Goal: Communication & Community: Answer question/provide support

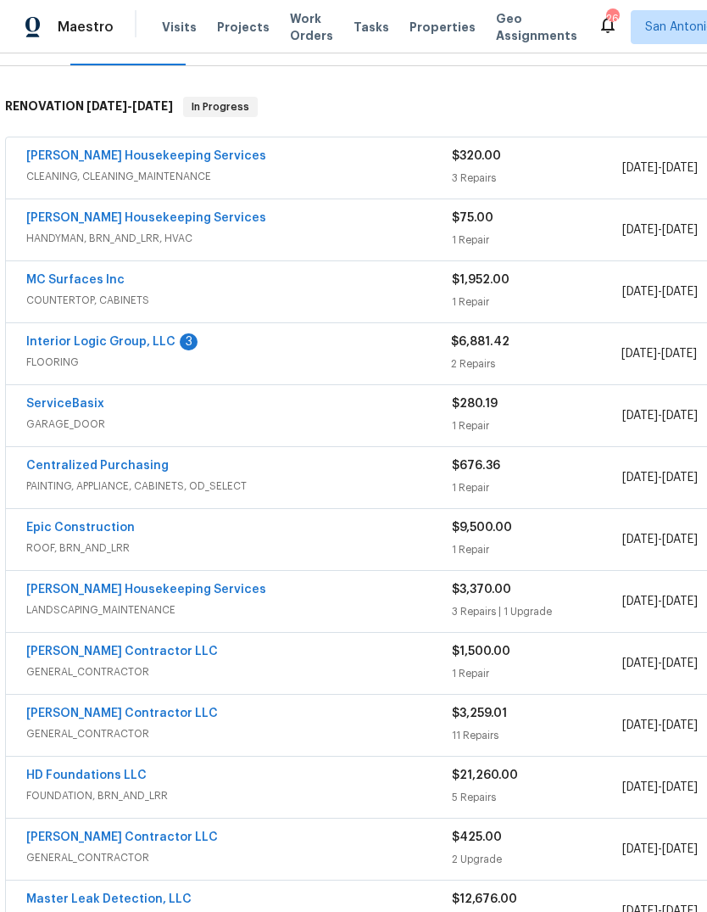
scroll to position [243, 0]
click at [78, 344] on link "Interior Logic Group, LLC" at bounding box center [100, 341] width 149 height 12
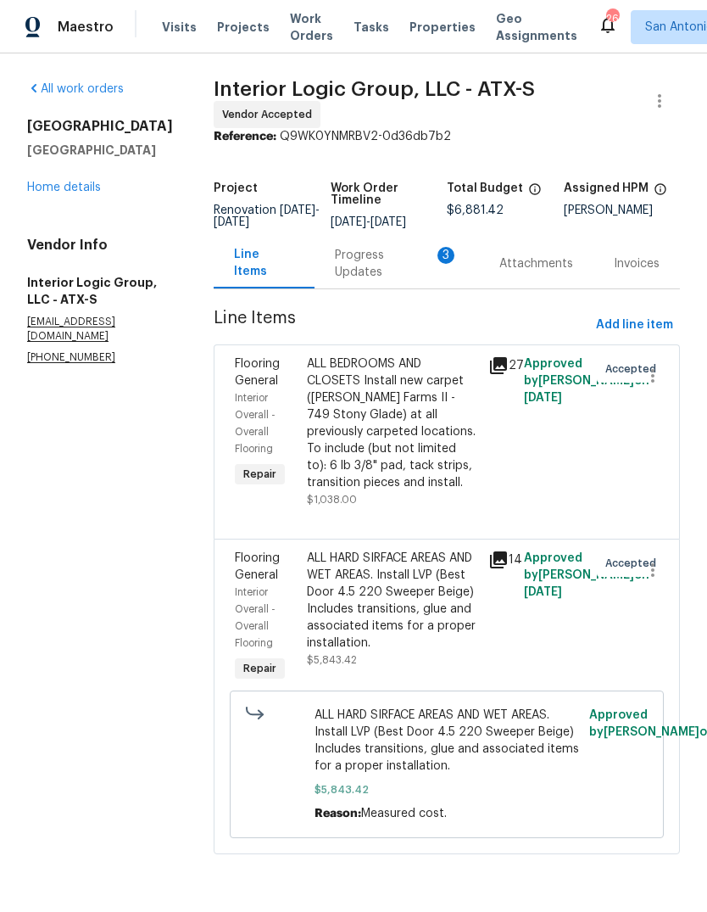
click at [366, 281] on div "Progress Updates 3" at bounding box center [397, 264] width 124 height 34
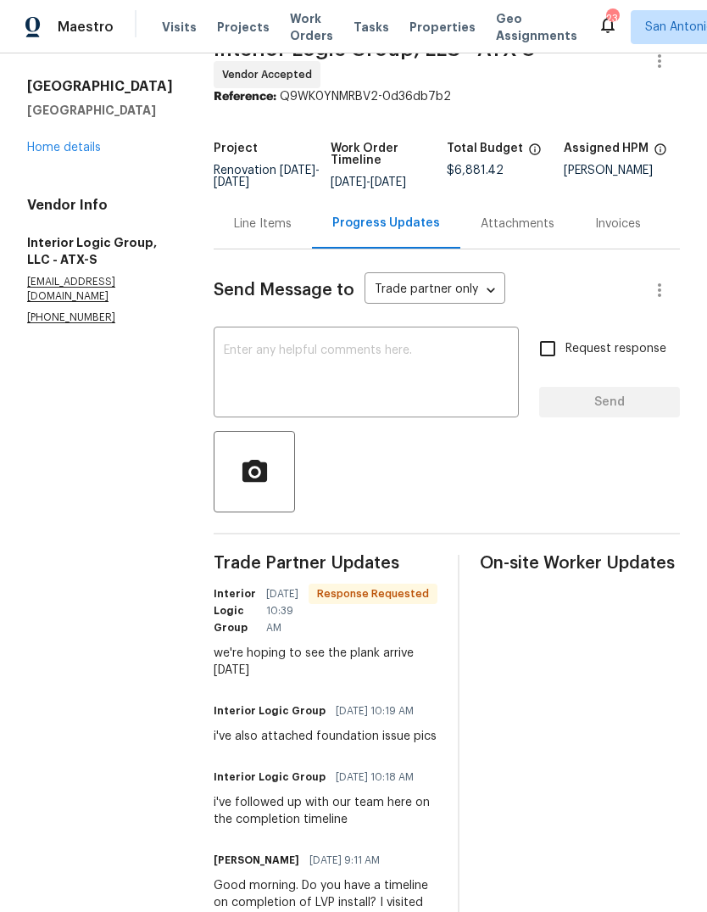
scroll to position [55, 0]
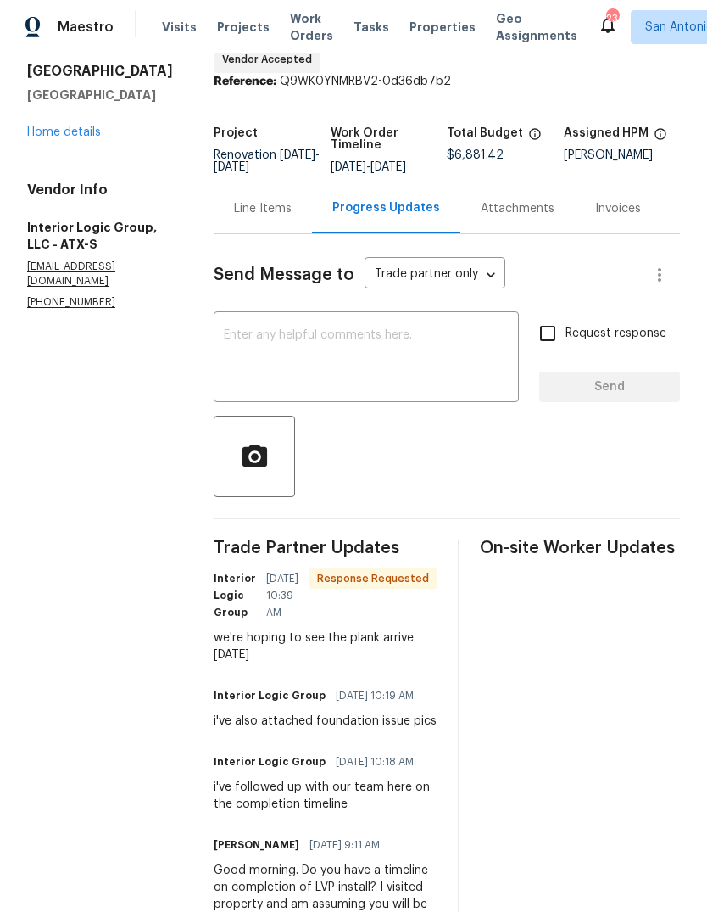
click at [427, 336] on div "x ​" at bounding box center [366, 359] width 305 height 87
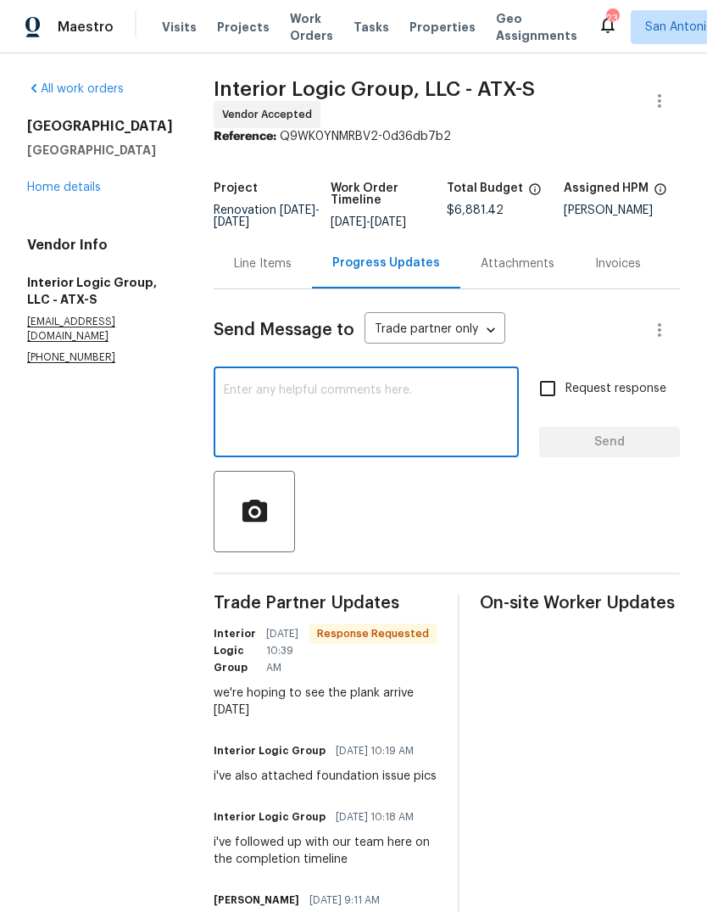
scroll to position [0, 0]
click at [272, 272] on div "Line Items" at bounding box center [263, 263] width 58 height 17
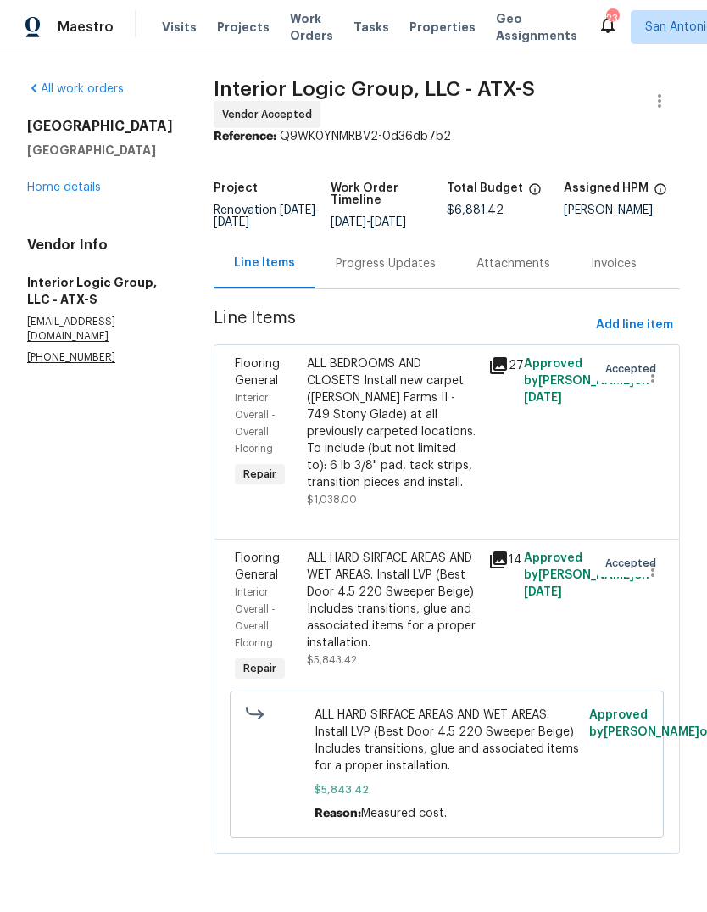
click at [422, 631] on div "ALL HARD SIRFACE AREAS AND WET AREAS. Install LVP (Best Door 4.5 220 Sweeper Be…" at bounding box center [392, 601] width 170 height 102
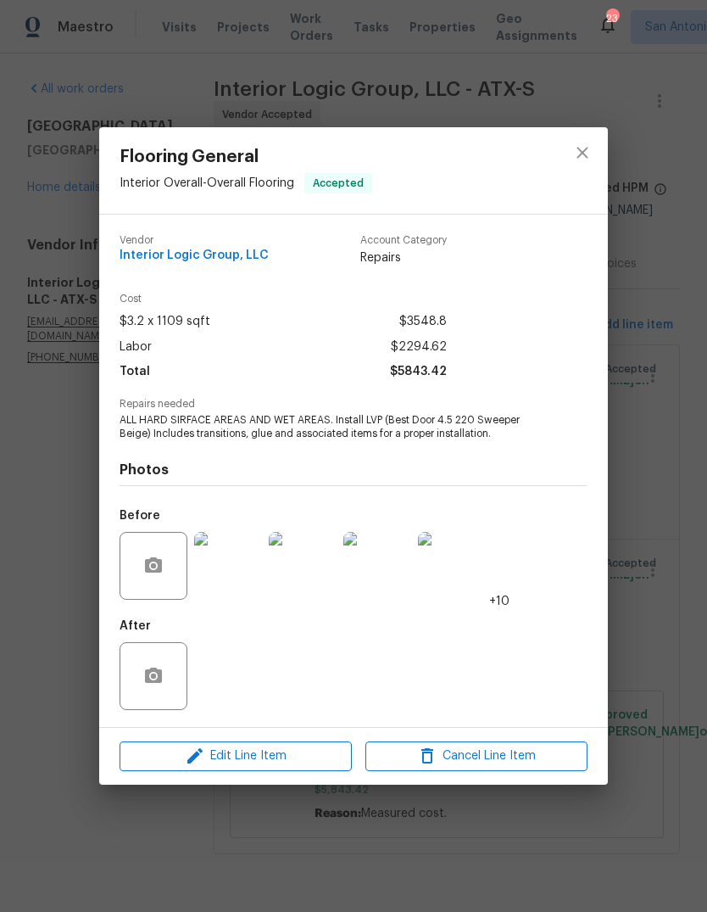
click at [467, 576] on img at bounding box center [452, 566] width 68 height 68
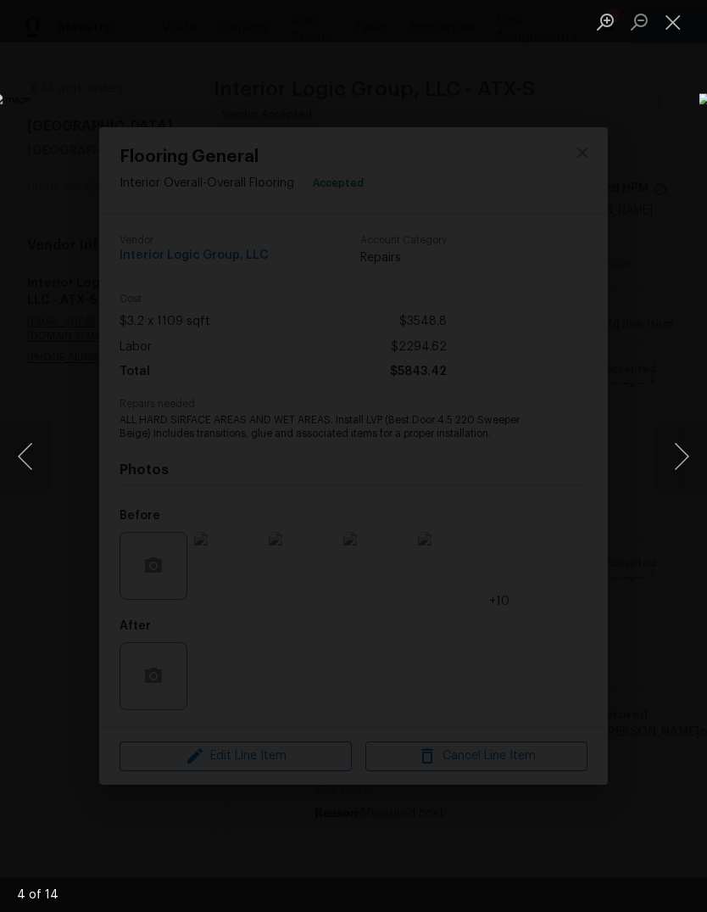
click at [683, 455] on button "Next image" at bounding box center [681, 456] width 51 height 68
click at [680, 458] on button "Next image" at bounding box center [681, 456] width 51 height 68
click at [680, 456] on button "Next image" at bounding box center [681, 456] width 51 height 68
click at [680, 455] on button "Next image" at bounding box center [681, 456] width 51 height 68
click at [684, 455] on button "Next image" at bounding box center [681, 456] width 51 height 68
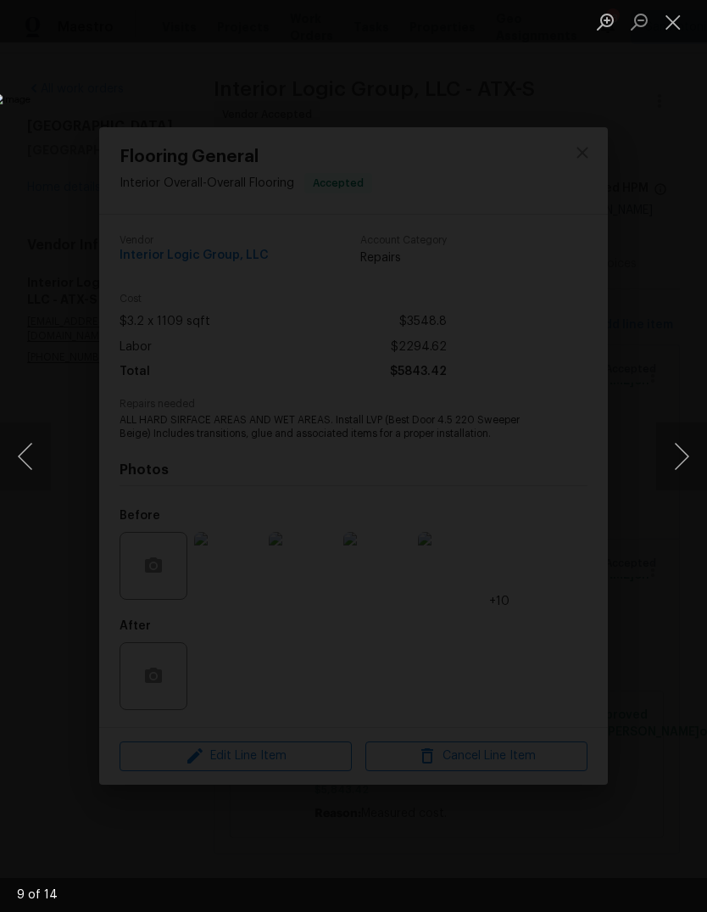
click at [683, 458] on button "Next image" at bounding box center [681, 456] width 51 height 68
click at [682, 455] on button "Next image" at bounding box center [681, 456] width 51 height 68
click at [682, 454] on button "Next image" at bounding box center [681, 456] width 51 height 68
click at [687, 460] on button "Next image" at bounding box center [681, 456] width 51 height 68
click at [676, 31] on button "Close lightbox" at bounding box center [673, 22] width 34 height 30
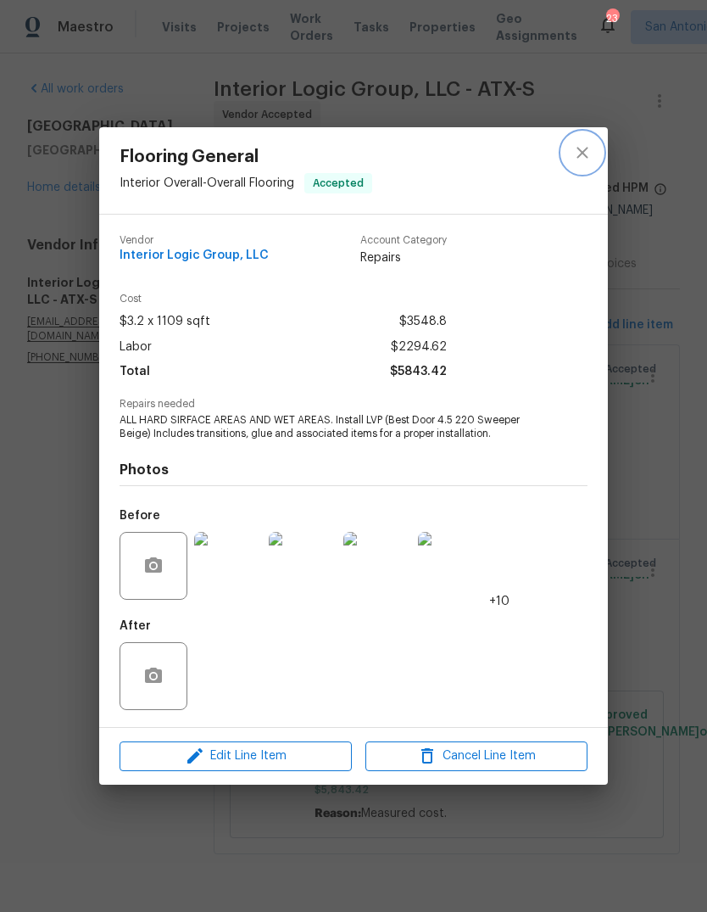
click at [570, 152] on button "close" at bounding box center [582, 152] width 41 height 41
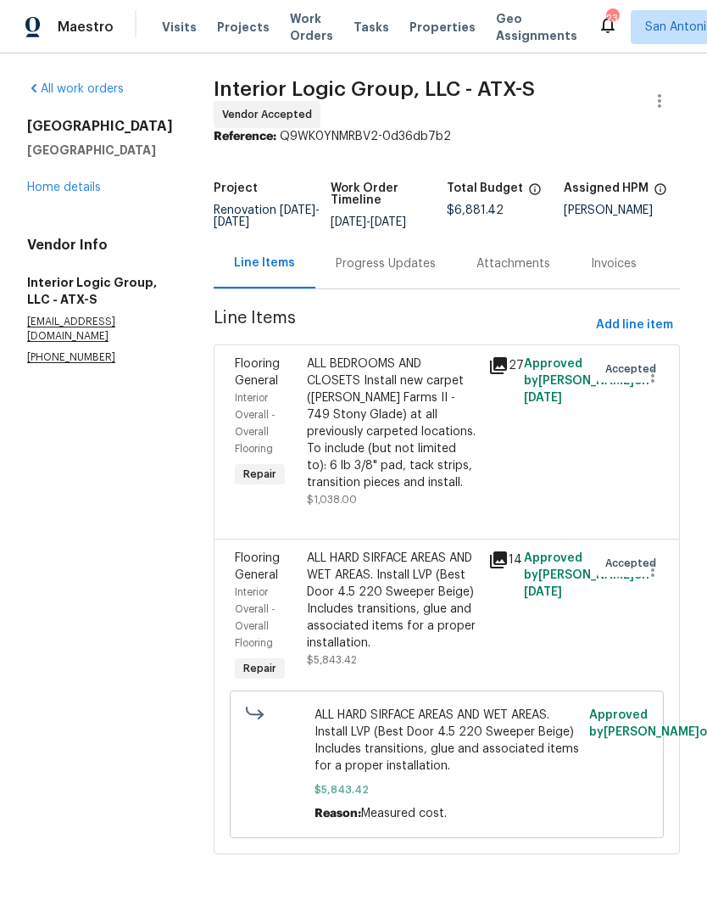
click at [444, 440] on div "ALL BEDROOMS AND CLOSETS Install new carpet ([PERSON_NAME] Farms II - 749 Stony…" at bounding box center [392, 423] width 170 height 136
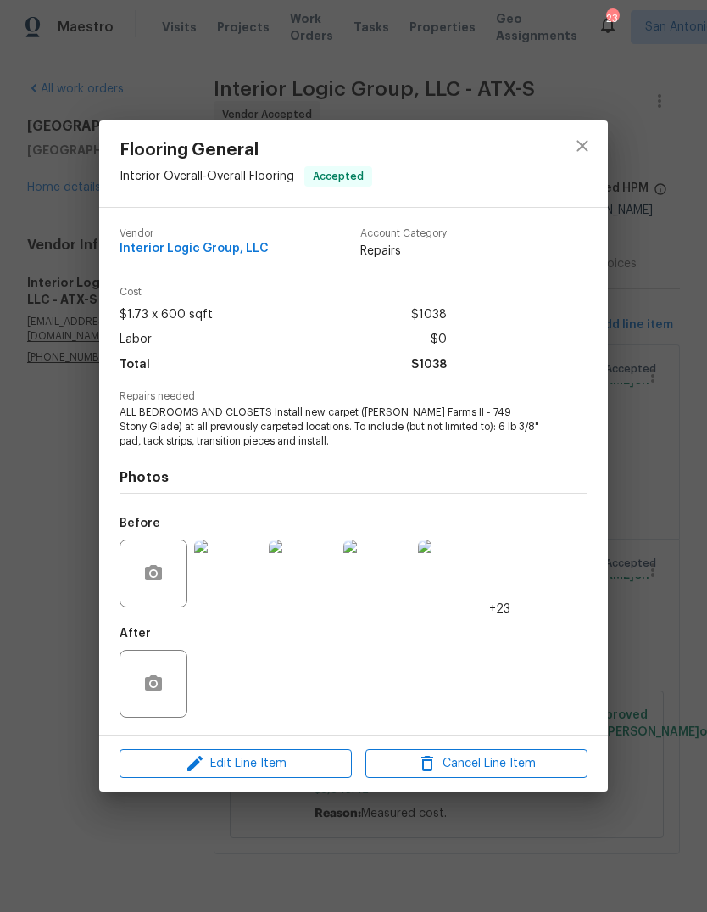
click at [375, 588] on img at bounding box center [378, 573] width 68 height 68
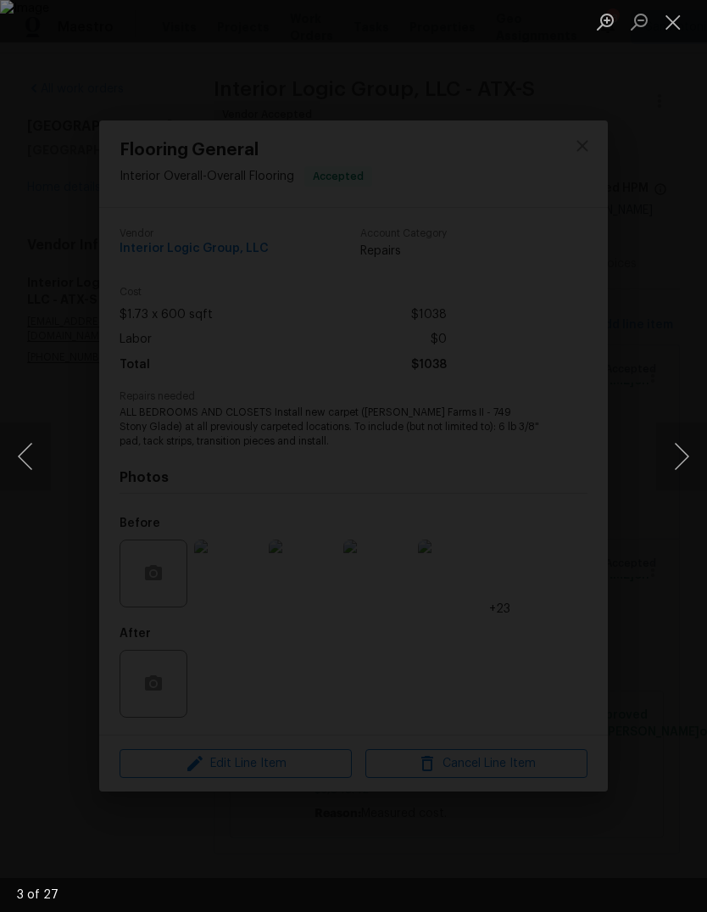
click at [690, 463] on button "Next image" at bounding box center [681, 456] width 51 height 68
click at [690, 461] on button "Next image" at bounding box center [681, 456] width 51 height 68
click at [689, 460] on button "Next image" at bounding box center [681, 456] width 51 height 68
click at [688, 459] on button "Next image" at bounding box center [681, 456] width 51 height 68
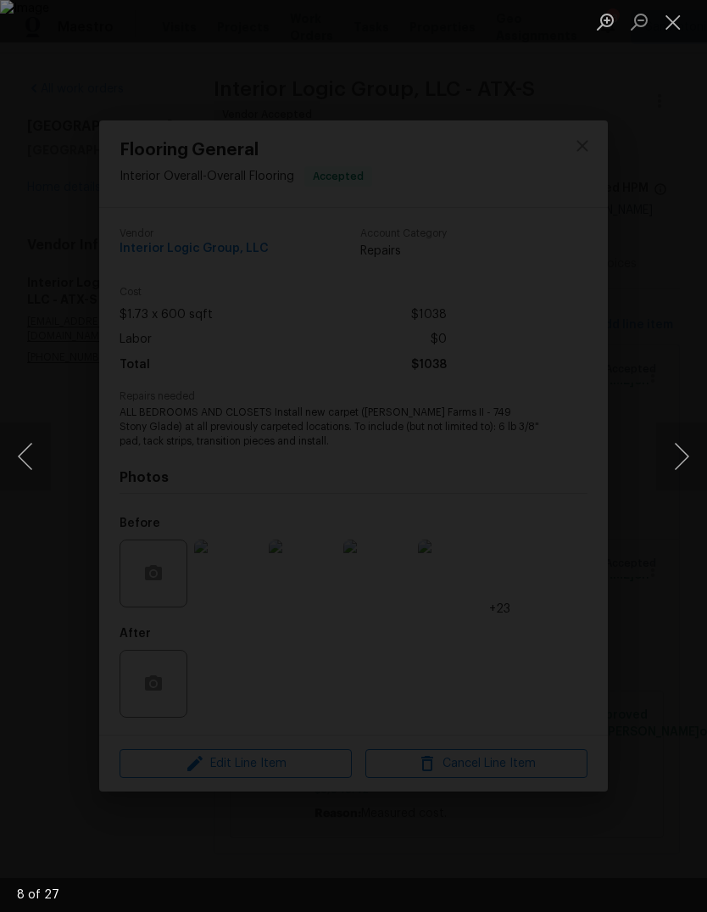
click at [685, 459] on button "Next image" at bounding box center [681, 456] width 51 height 68
click at [684, 457] on button "Next image" at bounding box center [681, 456] width 51 height 68
click at [688, 454] on button "Next image" at bounding box center [681, 456] width 51 height 68
click at [687, 453] on button "Next image" at bounding box center [681, 456] width 51 height 68
click at [684, 23] on button "Close lightbox" at bounding box center [673, 22] width 34 height 30
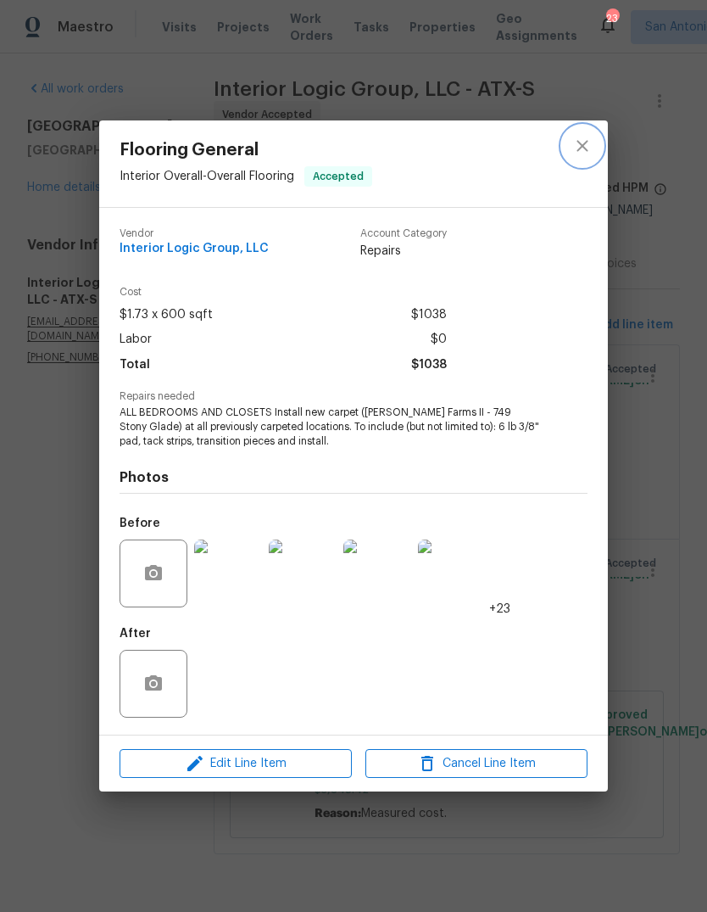
click at [577, 154] on icon "close" at bounding box center [583, 146] width 20 height 20
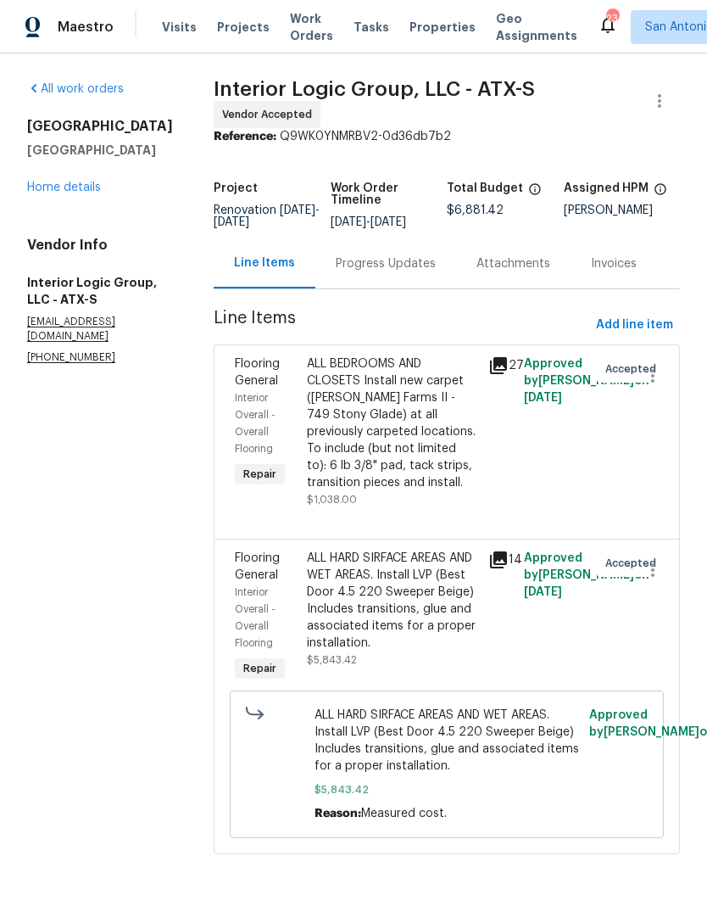
click at [425, 272] on div "Progress Updates" at bounding box center [386, 263] width 100 height 17
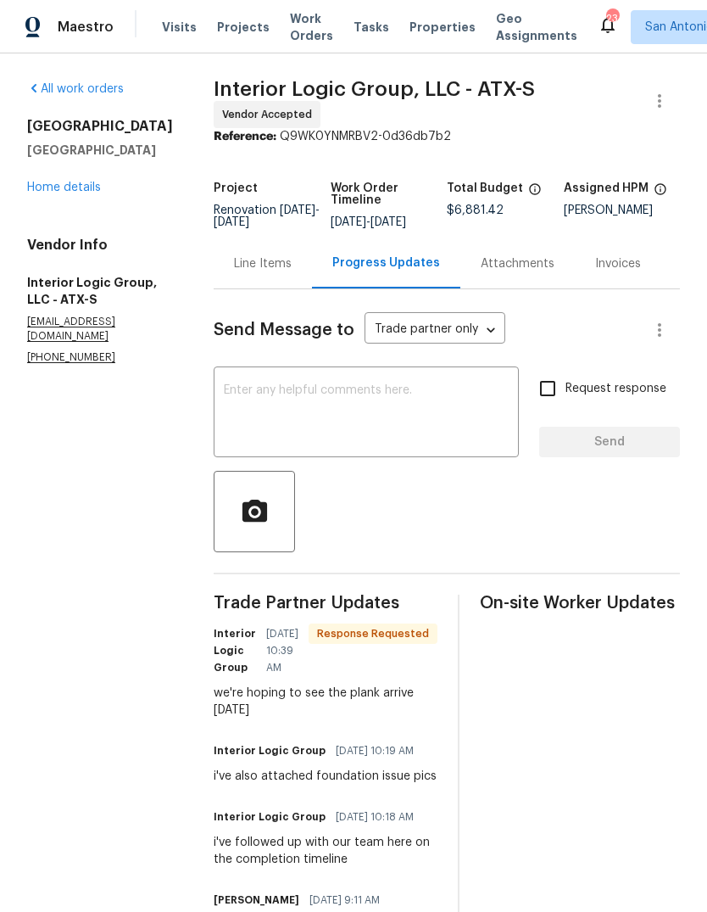
click at [526, 285] on div "Attachments" at bounding box center [518, 263] width 115 height 50
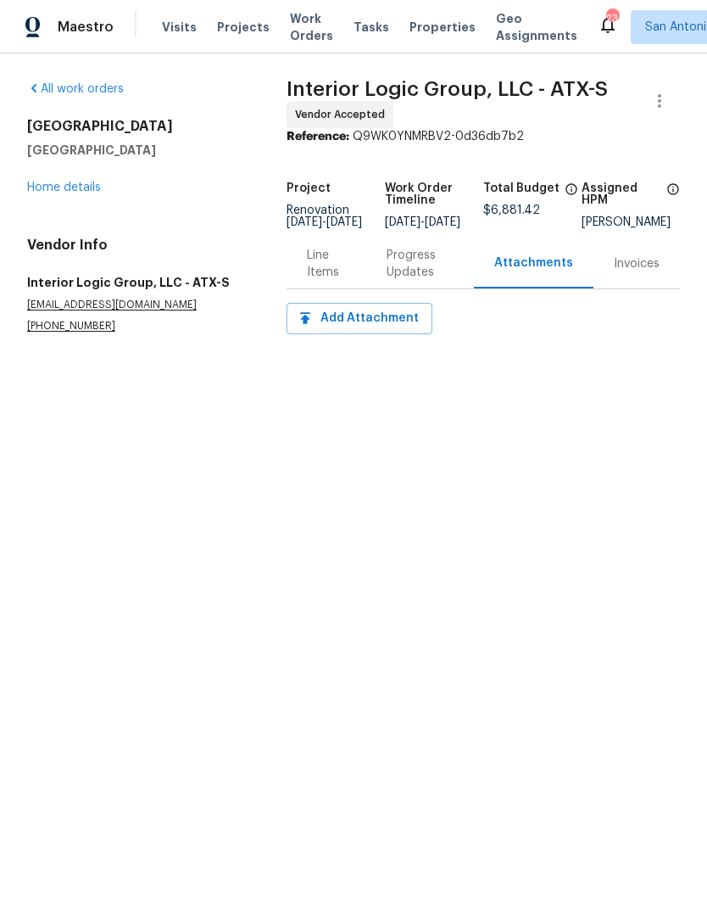
click at [408, 275] on div "Progress Updates" at bounding box center [420, 264] width 67 height 34
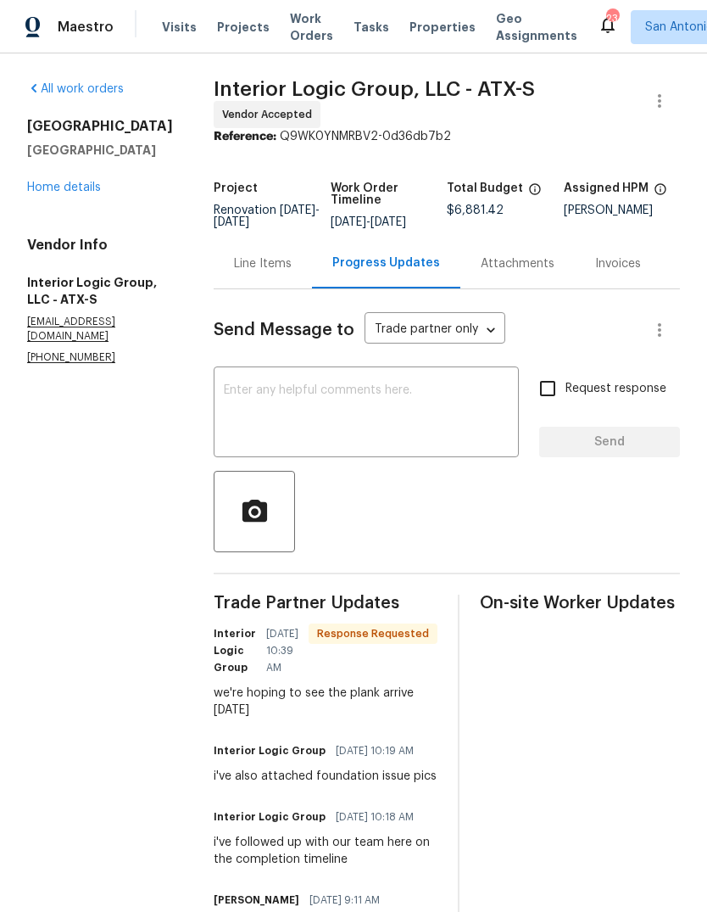
click at [354, 412] on textarea at bounding box center [366, 413] width 285 height 59
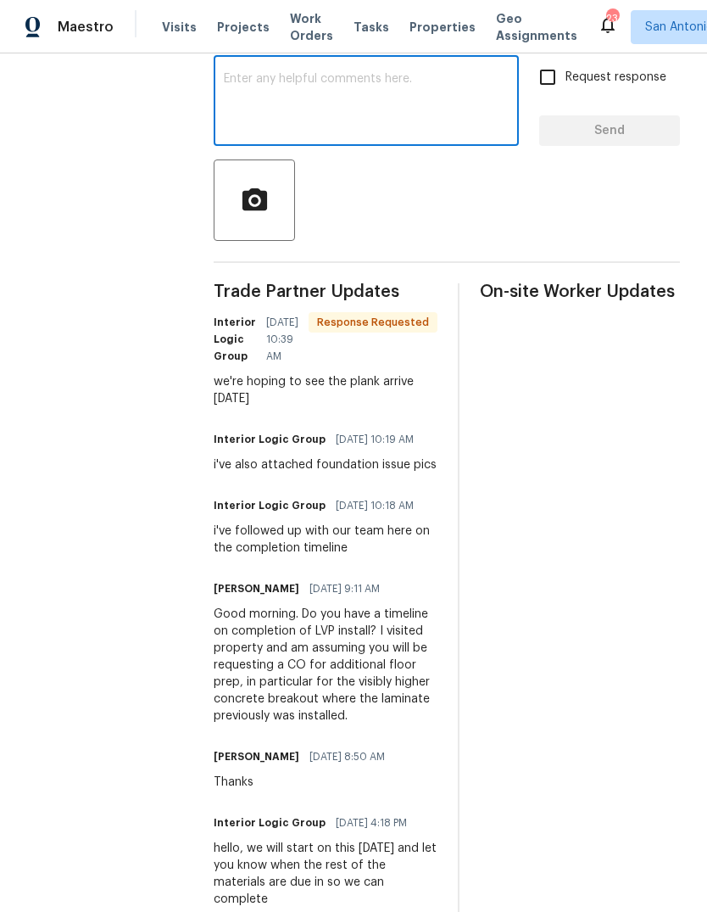
scroll to position [310, 0]
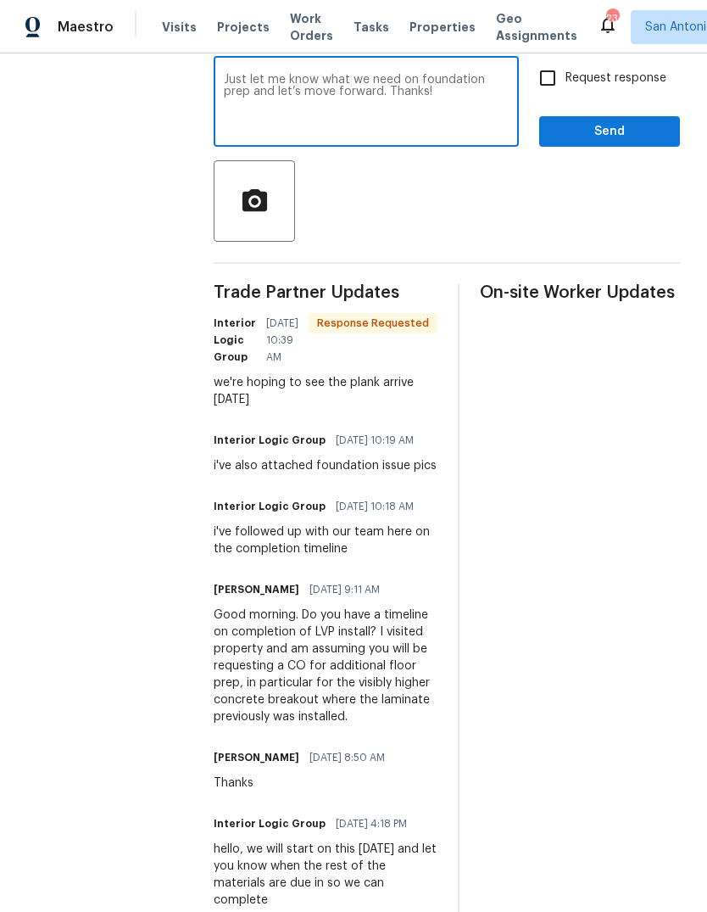
type textarea "Just let me know what we need on foundation prep and let’s move forward. Thanks!"
click at [609, 140] on span "Send" at bounding box center [610, 131] width 114 height 21
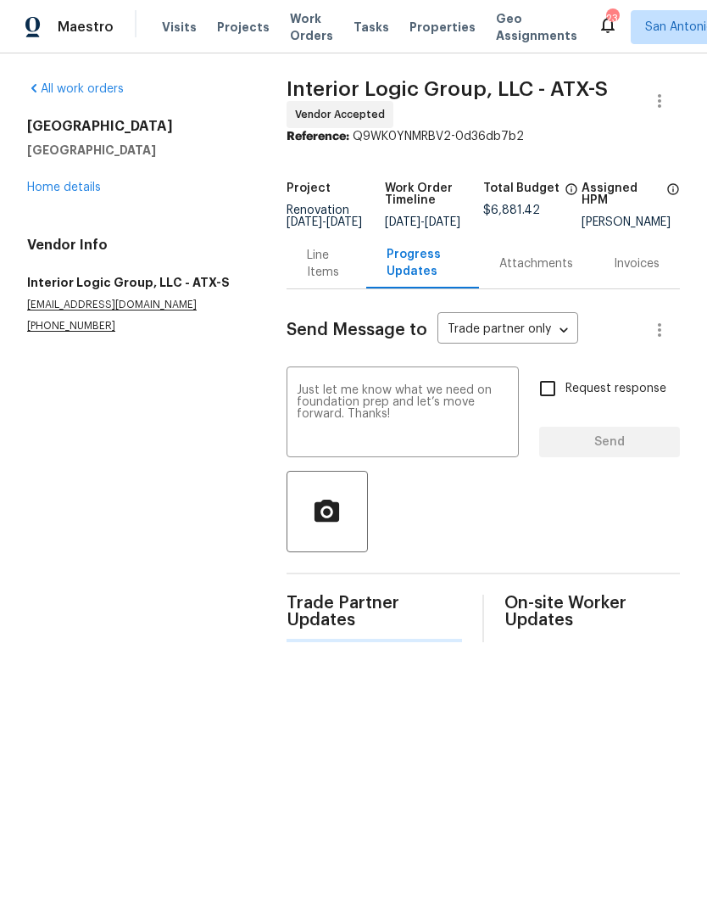
scroll to position [0, 0]
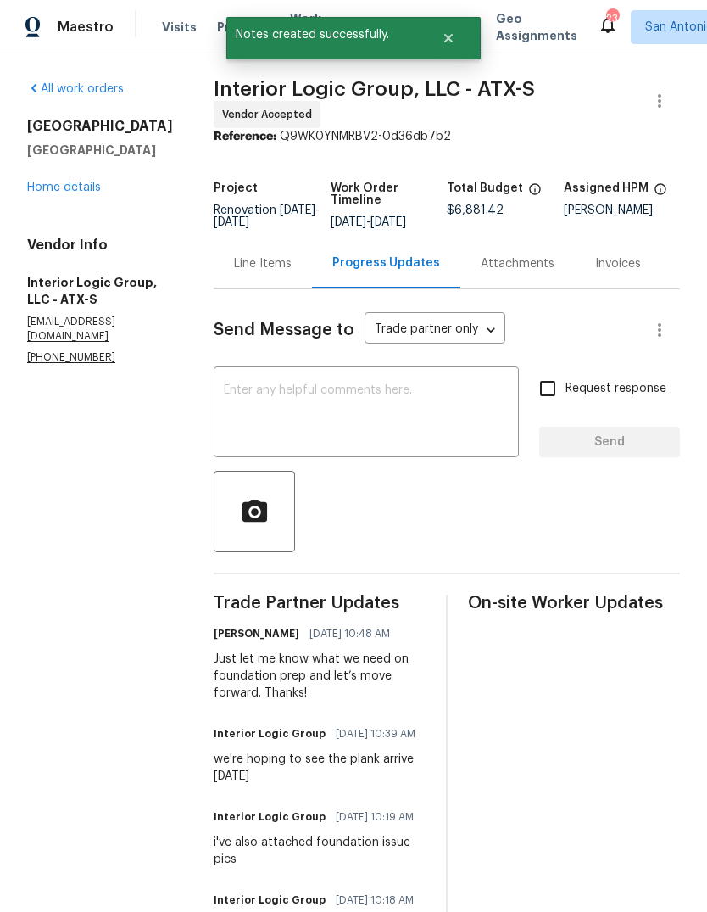
click at [90, 182] on link "Home details" at bounding box center [64, 188] width 74 height 12
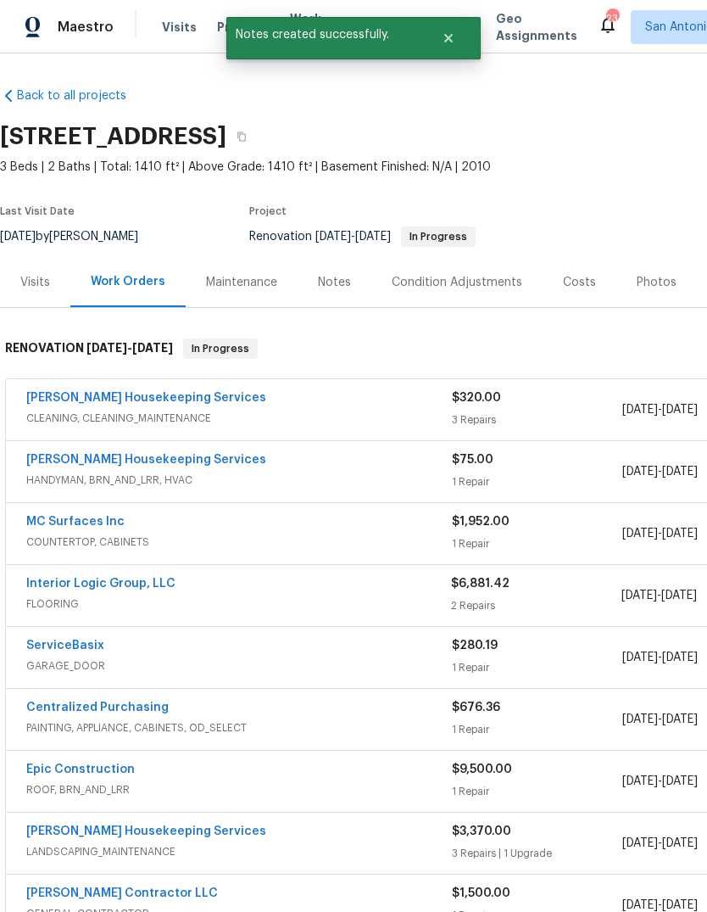
click at [321, 281] on div "Notes" at bounding box center [334, 282] width 33 height 17
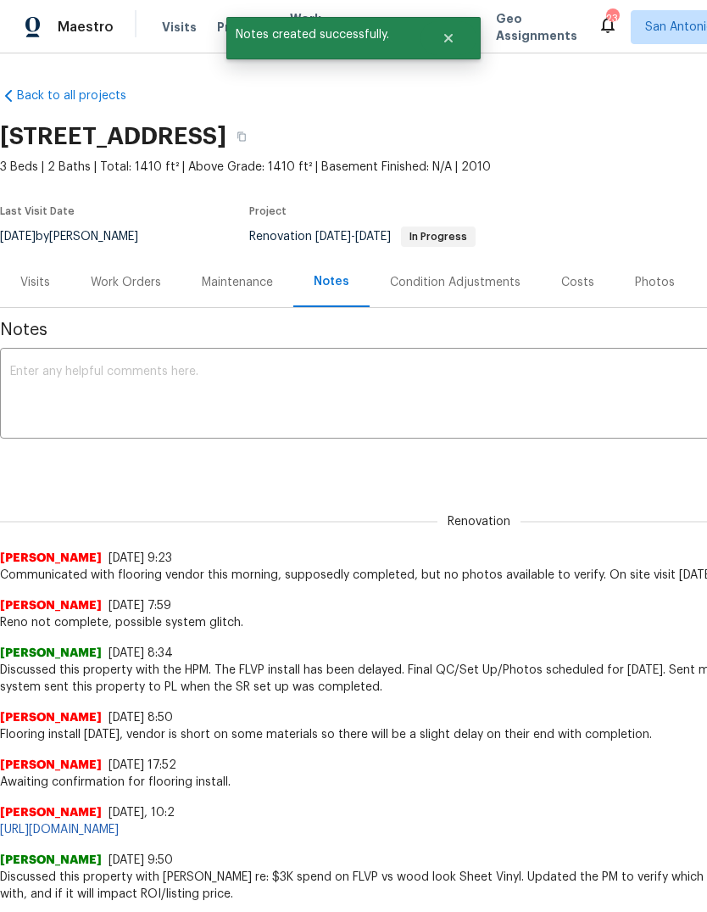
click at [317, 367] on textarea at bounding box center [479, 395] width 938 height 59
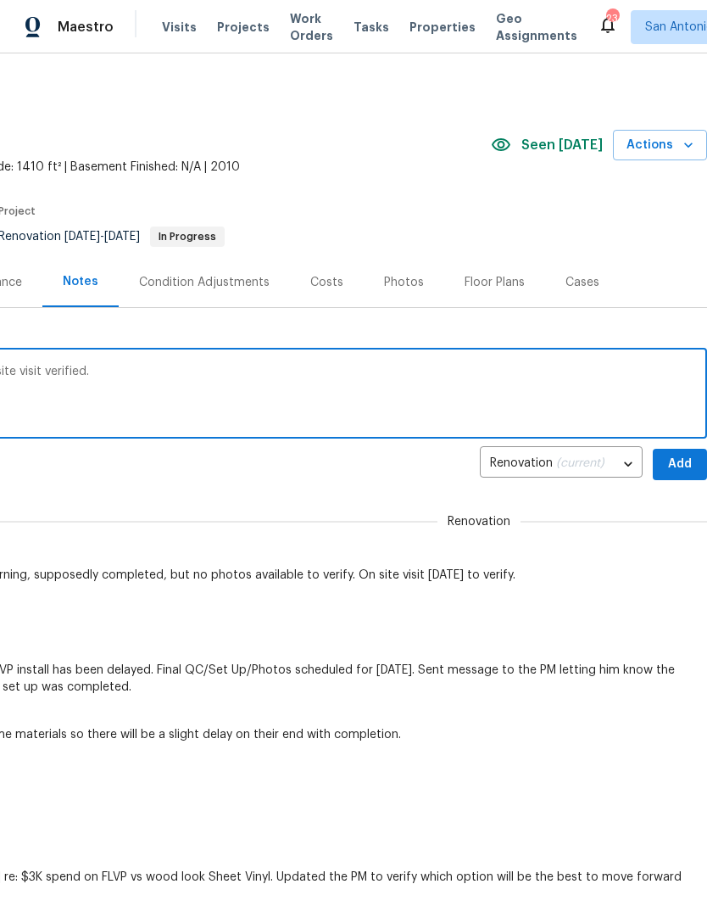
scroll to position [0, 251]
type textarea "Still waiting on flooring, not complete. Onsite visit verified."
click at [686, 454] on span "Add" at bounding box center [680, 464] width 27 height 21
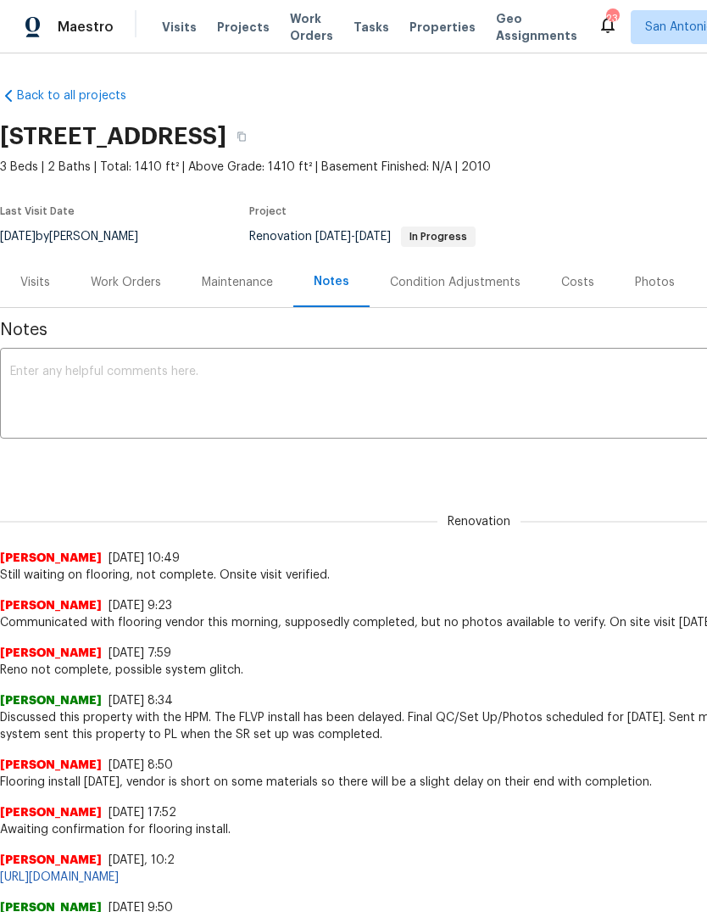
scroll to position [0, 0]
